Goal: Task Accomplishment & Management: Manage account settings

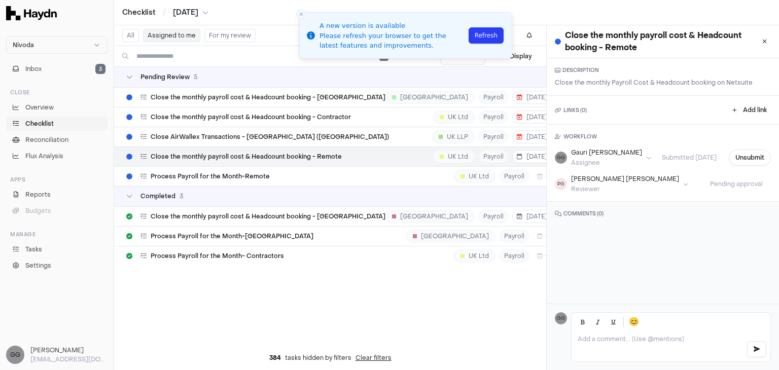
click at [299, 14] on icon "Close toast" at bounding box center [301, 14] width 6 height 6
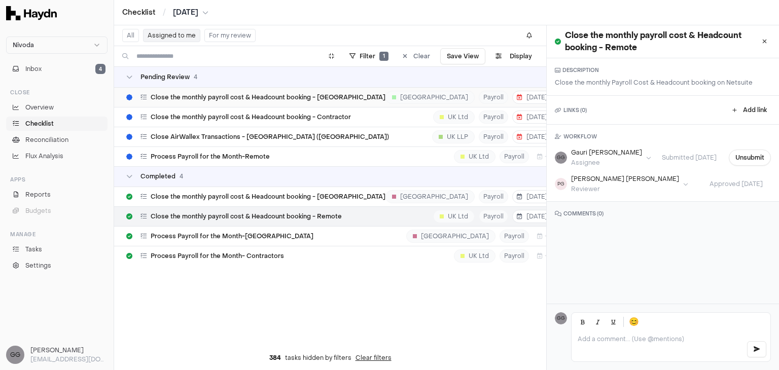
click at [333, 95] on div "Close the monthly payroll cost & Headcount booking - India India Payroll 4 Sep …" at bounding box center [357, 97] width 463 height 19
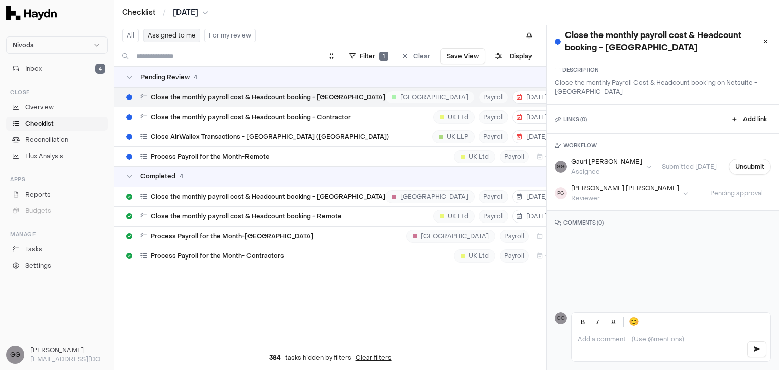
click at [189, 13] on span "[DATE]" at bounding box center [185, 13] width 25 height 10
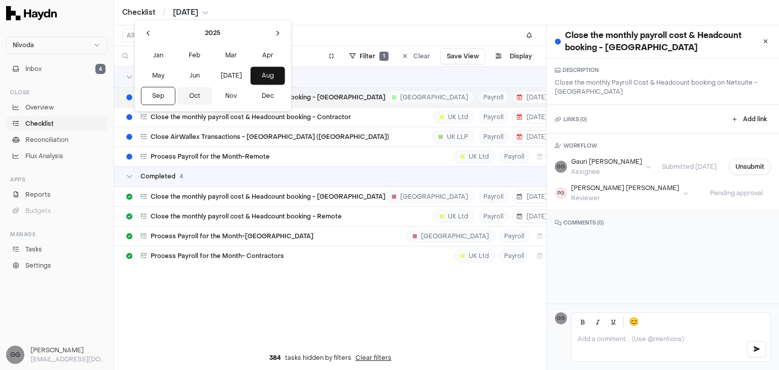
click at [178, 100] on button "Oct" at bounding box center [195, 96] width 35 height 18
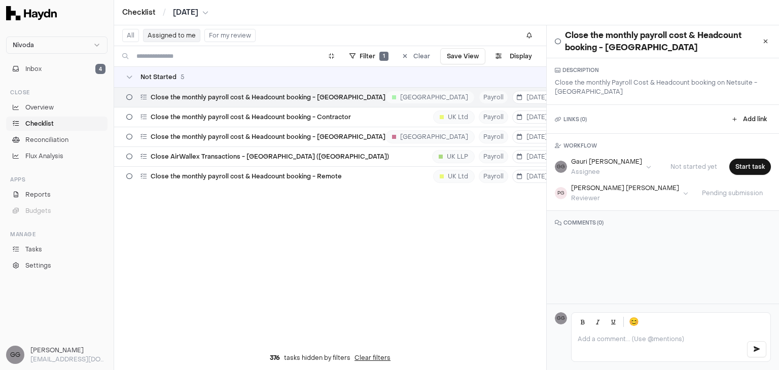
click at [164, 34] on button "Assigned to me" at bounding box center [171, 35] width 57 height 13
